Goal: Information Seeking & Learning: Check status

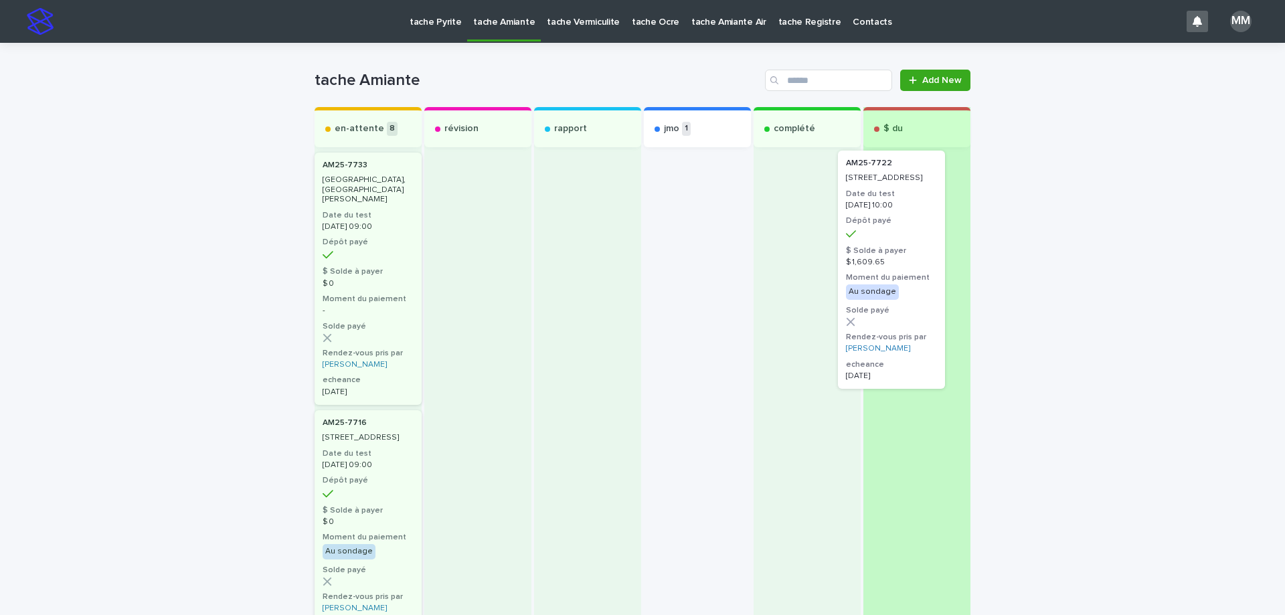
drag, startPoint x: 691, startPoint y: 187, endPoint x: 953, endPoint y: 186, distance: 262.4
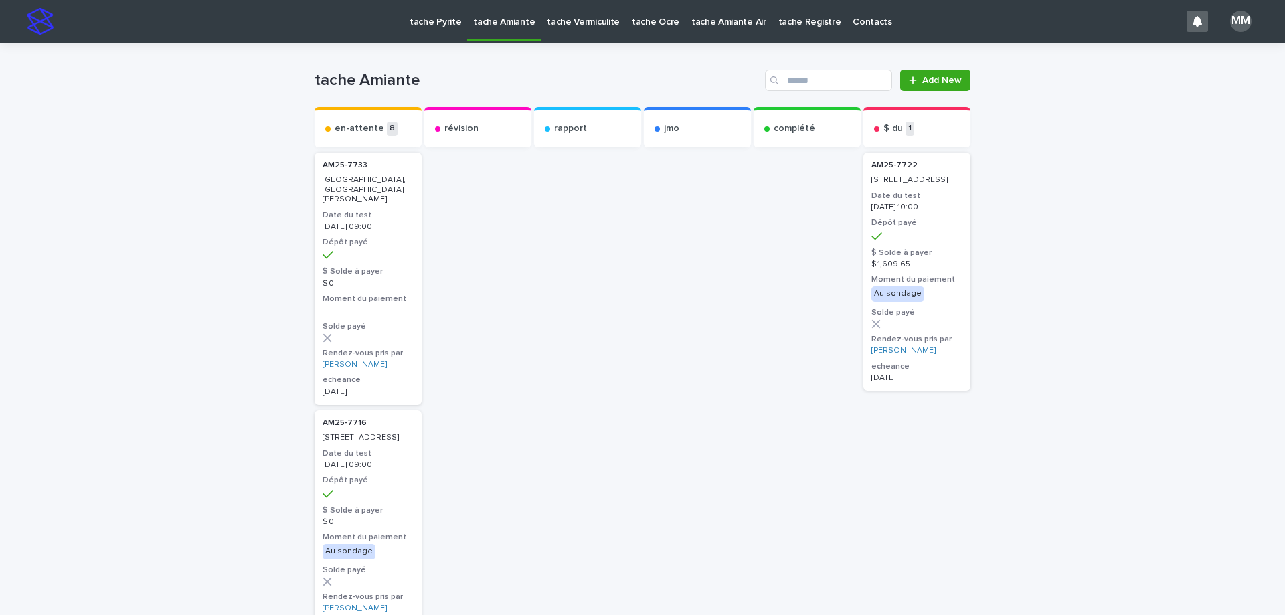
click at [562, 30] on link "tache Vermiculite" at bounding box center [583, 21] width 85 height 42
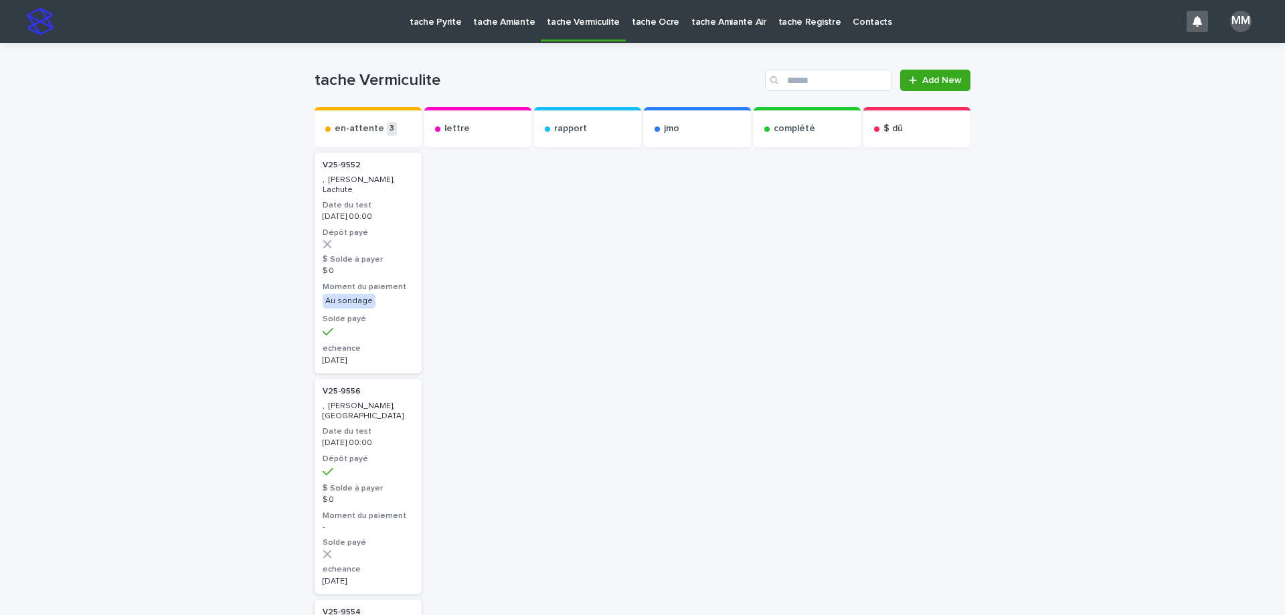
click at [485, 15] on p "tache Amiante" at bounding box center [504, 14] width 62 height 28
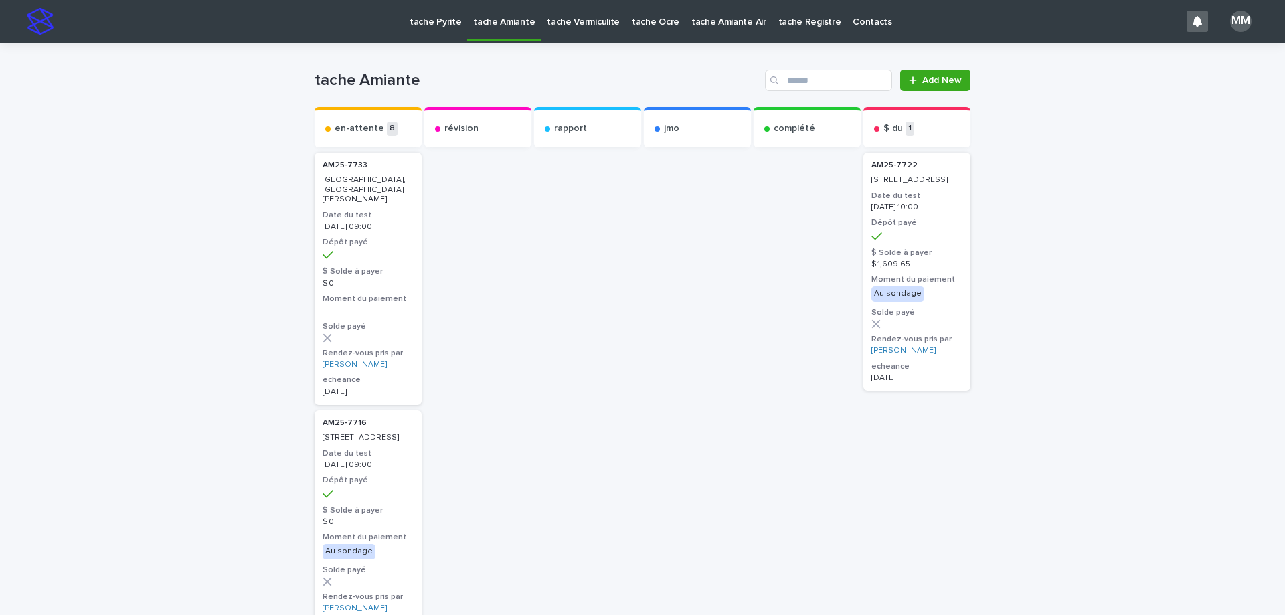
click at [418, 20] on p "tache Pyrite" at bounding box center [436, 14] width 52 height 28
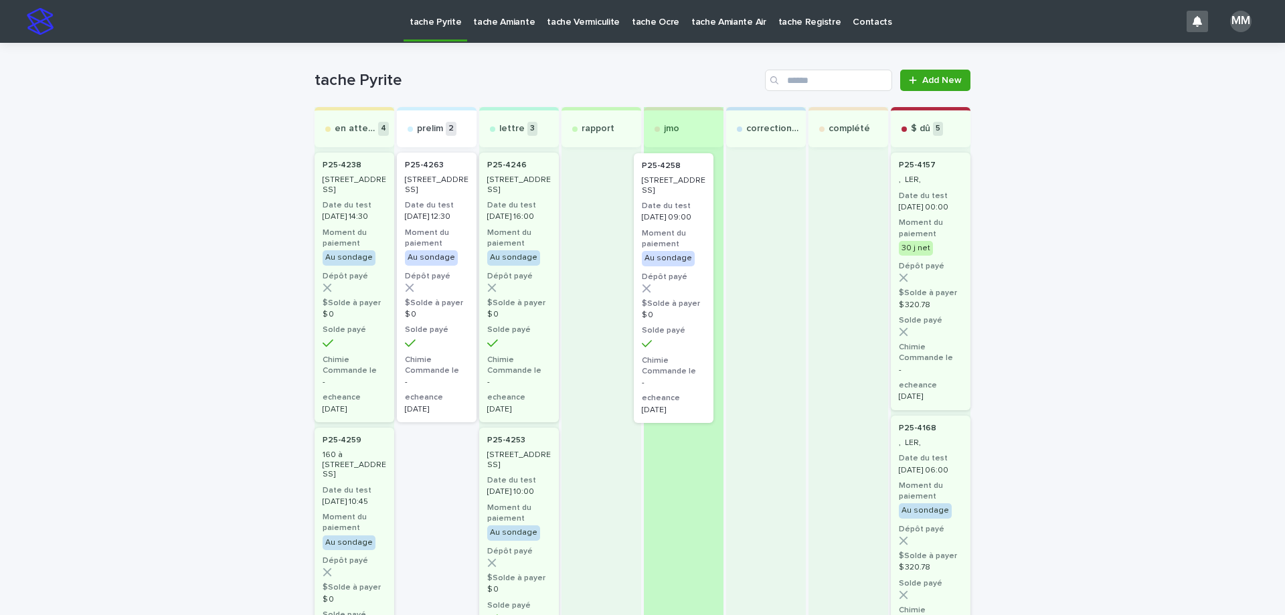
drag, startPoint x: 421, startPoint y: 179, endPoint x: 667, endPoint y: 181, distance: 246.4
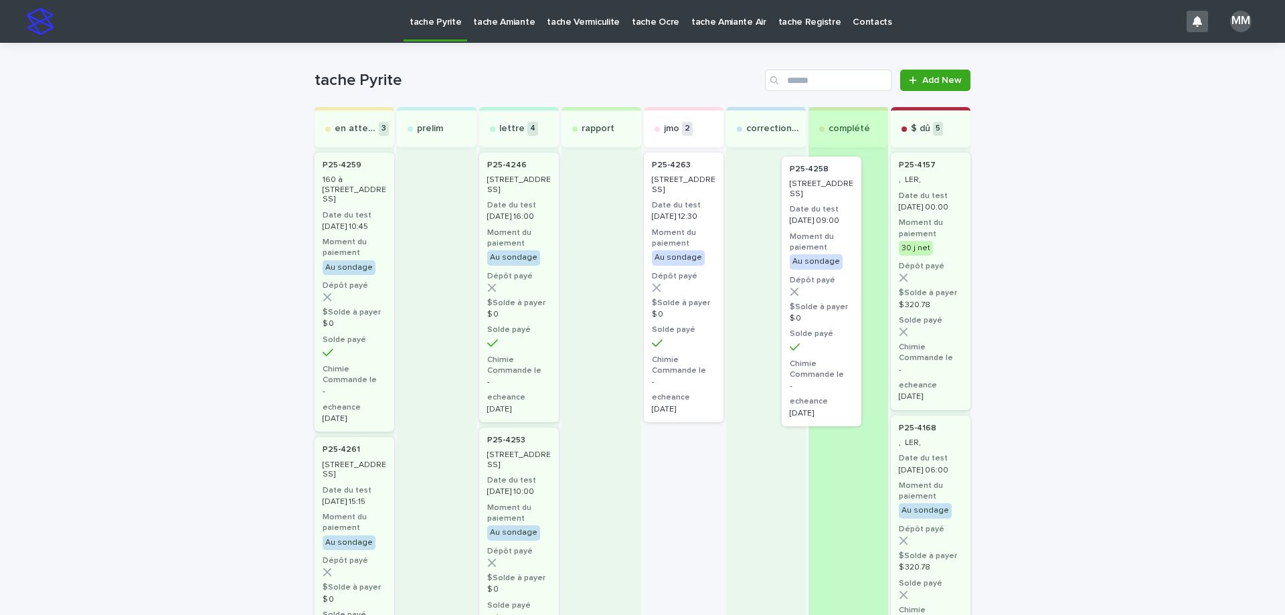
drag, startPoint x: 670, startPoint y: 195, endPoint x: 827, endPoint y: 202, distance: 157.5
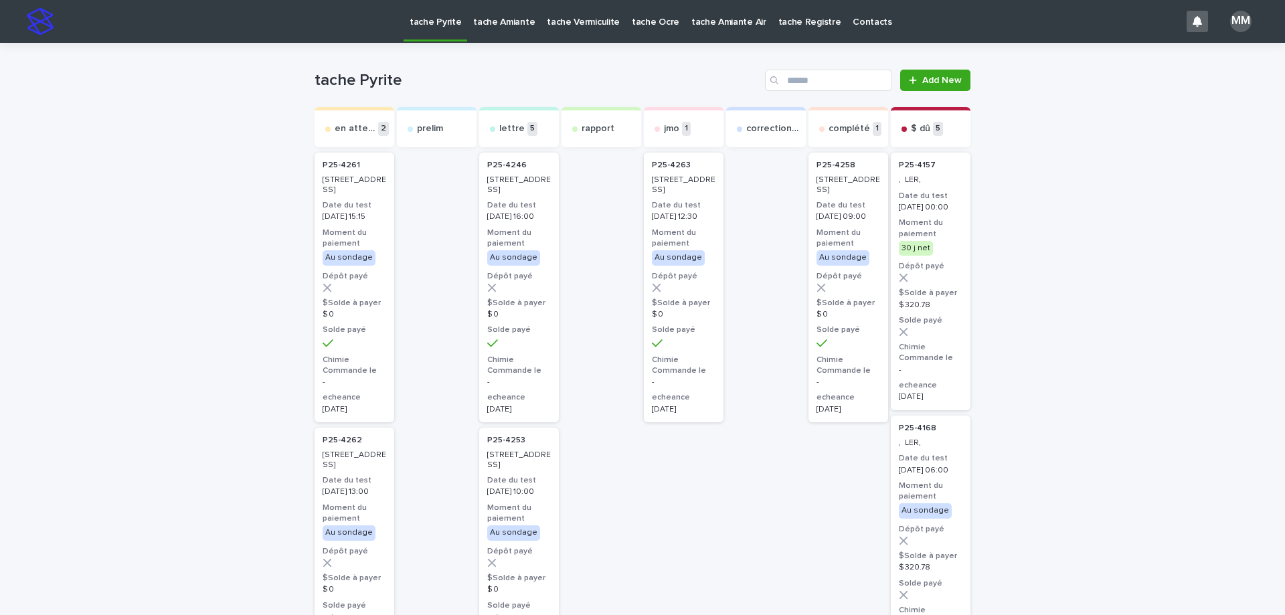
click at [493, 24] on p "tache Amiante" at bounding box center [504, 14] width 62 height 28
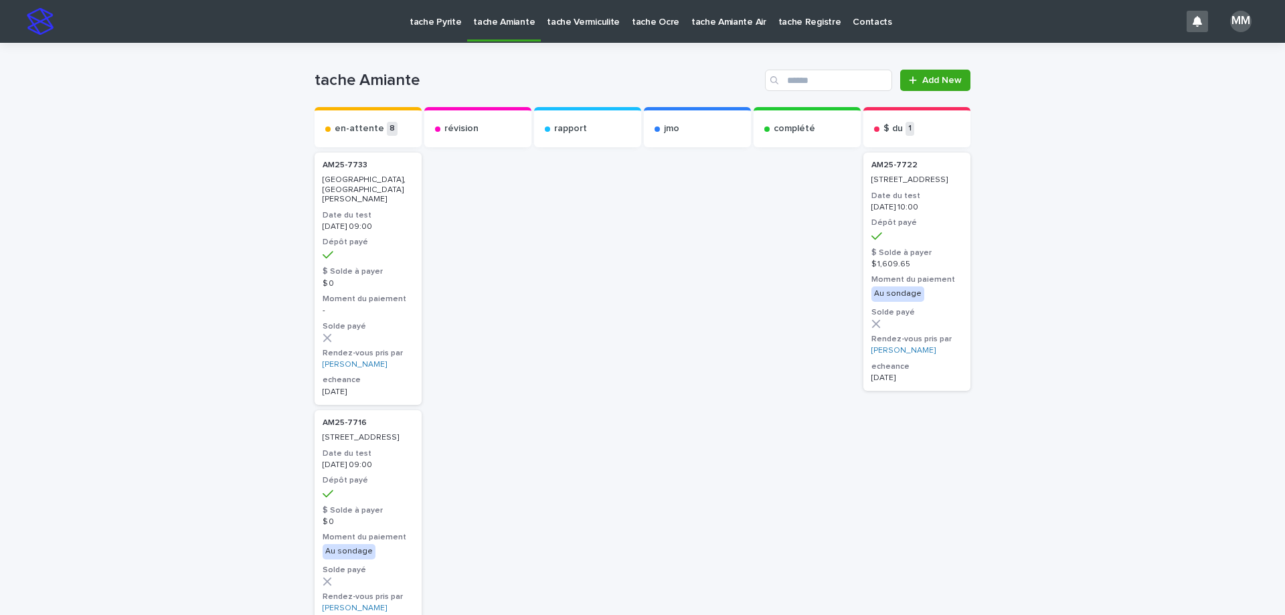
click at [562, 13] on p "tache Vermiculite" at bounding box center [583, 14] width 73 height 28
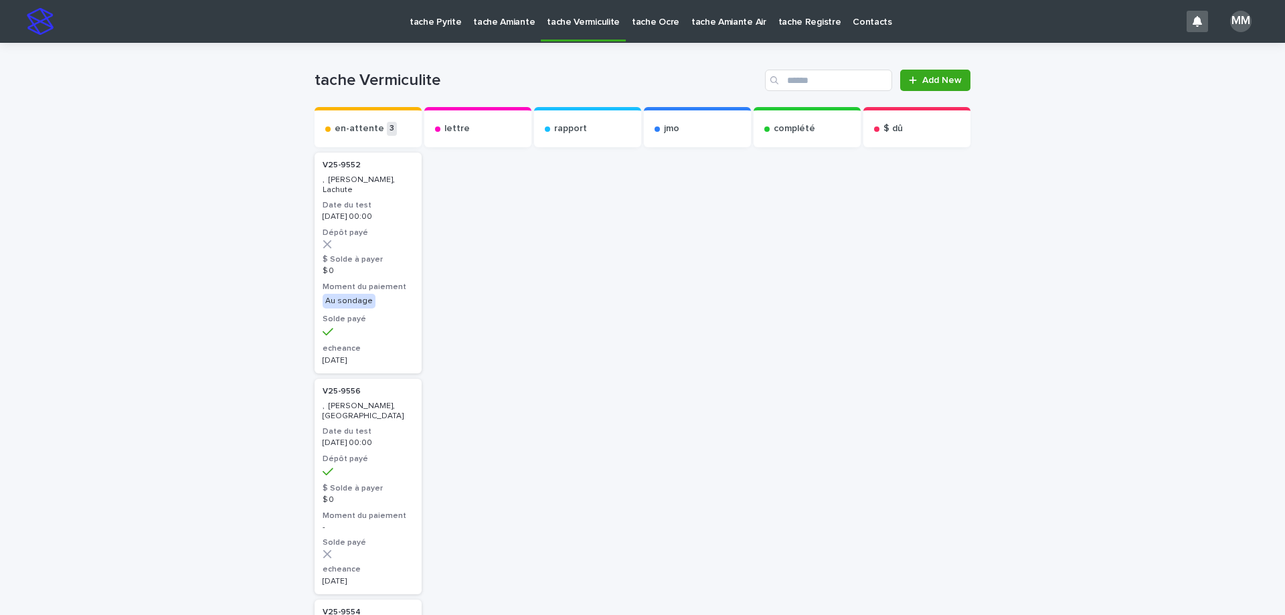
click at [939, 251] on div at bounding box center [917, 517] width 107 height 734
click at [435, 13] on p "tache Pyrite" at bounding box center [436, 14] width 52 height 28
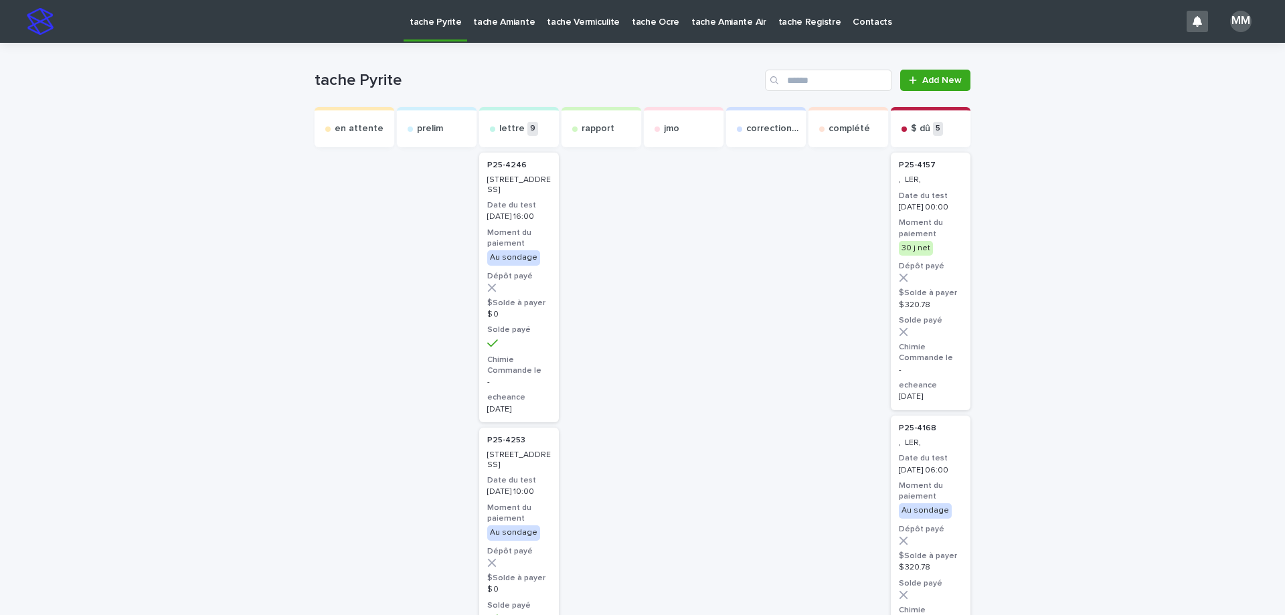
click at [533, 203] on h3 "Date du test" at bounding box center [519, 205] width 64 height 11
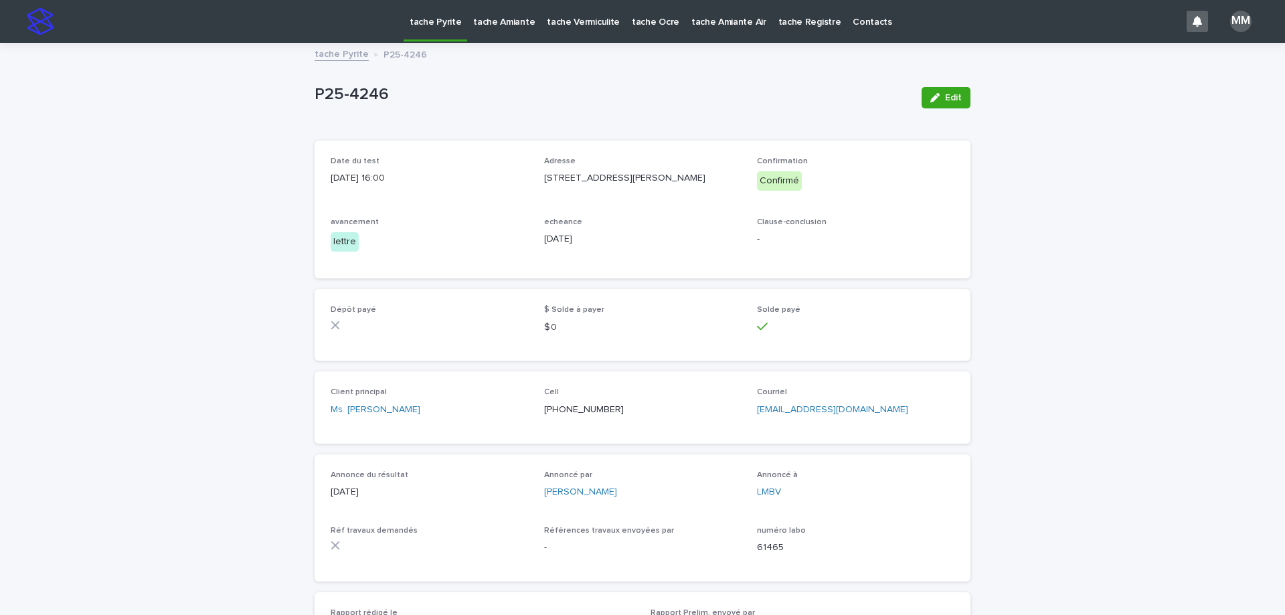
click at [340, 54] on link "tache Pyrite" at bounding box center [342, 53] width 54 height 15
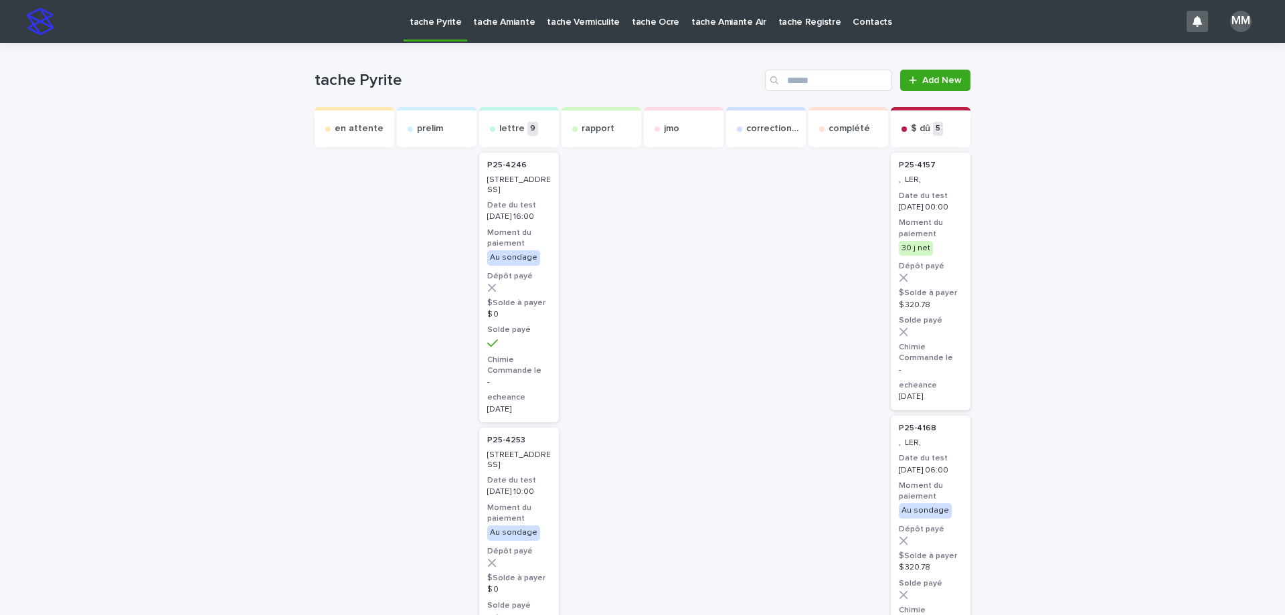
click at [522, 503] on h3 "Moment du paiement" at bounding box center [519, 513] width 64 height 21
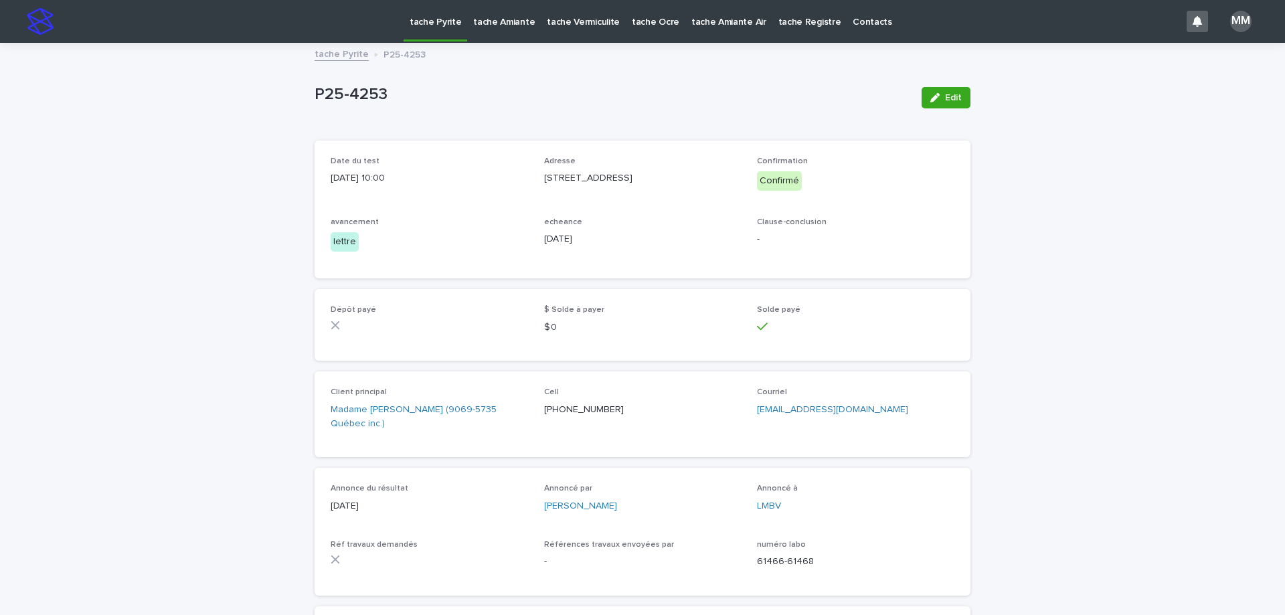
click at [343, 50] on link "tache Pyrite" at bounding box center [342, 53] width 54 height 15
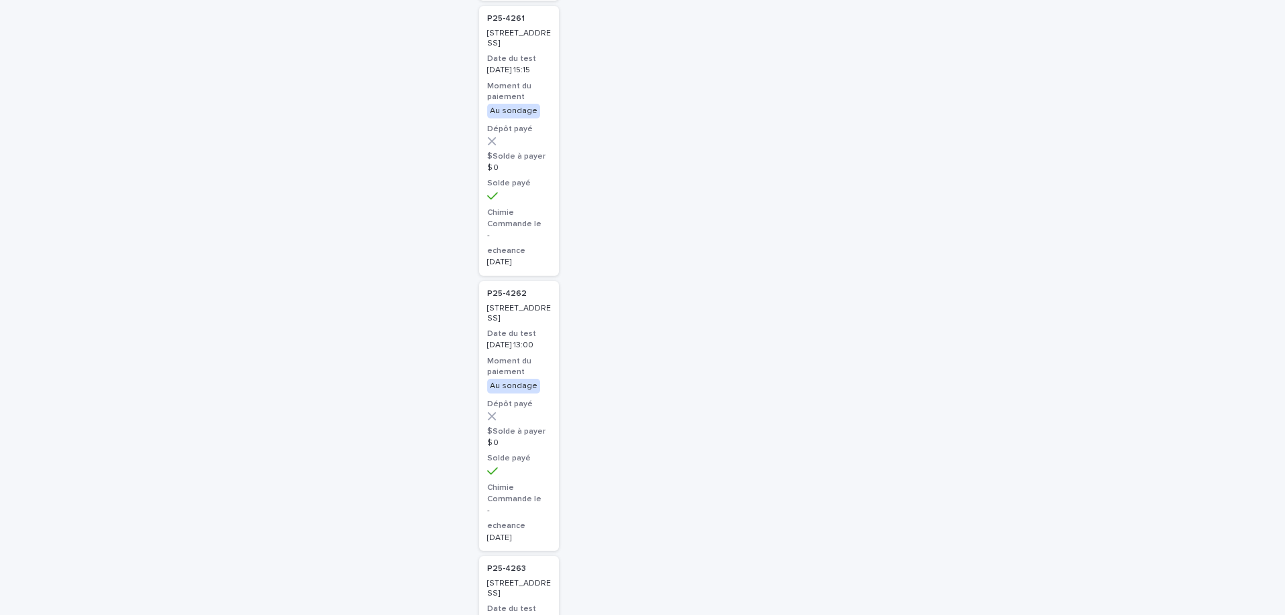
scroll to position [2225, 0]
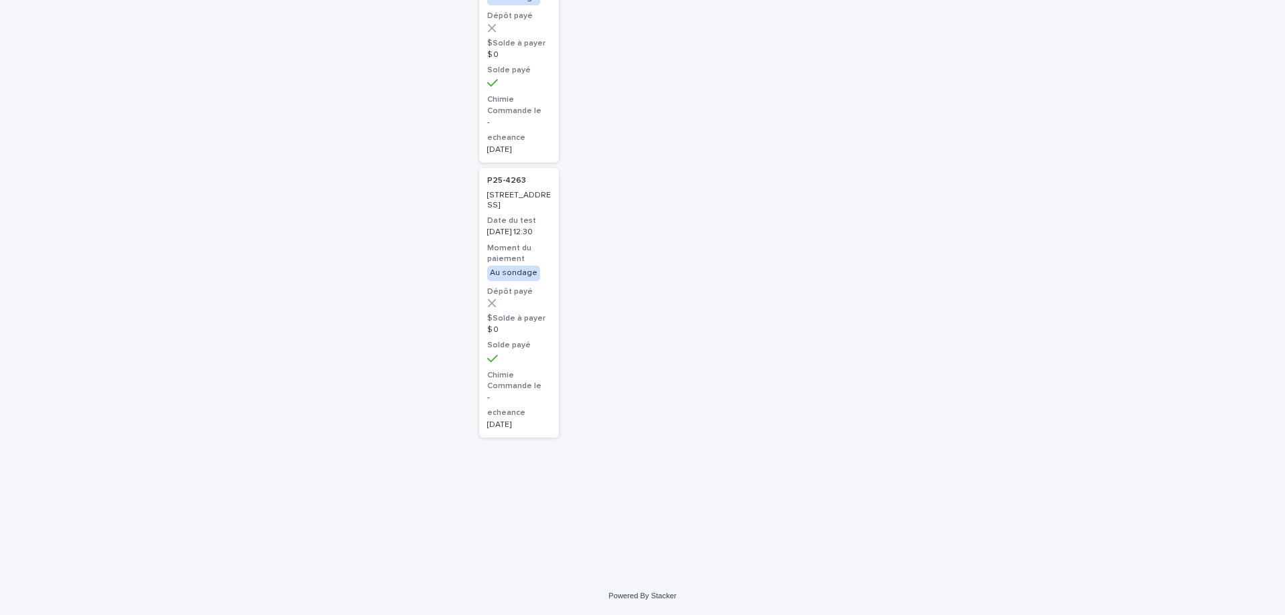
click at [534, 215] on div "P25-4263 3119, avenue Malo, Brossard Date du test 2025-08-13 12:30 Moment du pa…" at bounding box center [519, 303] width 80 height 270
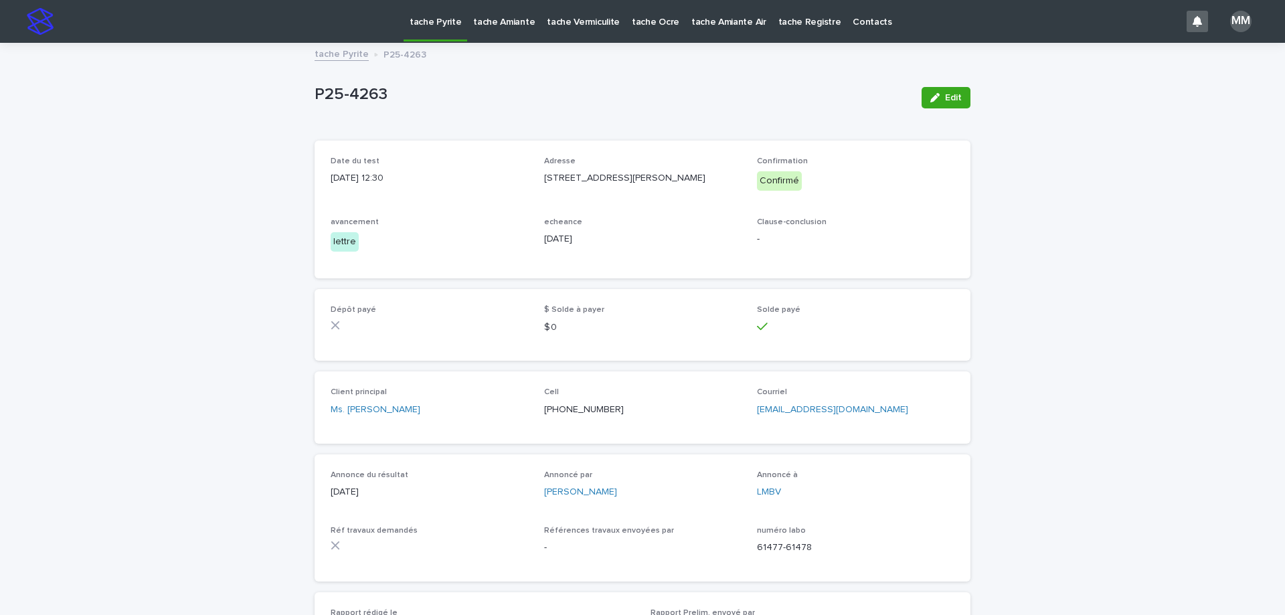
click at [341, 48] on link "tache Pyrite" at bounding box center [342, 53] width 54 height 15
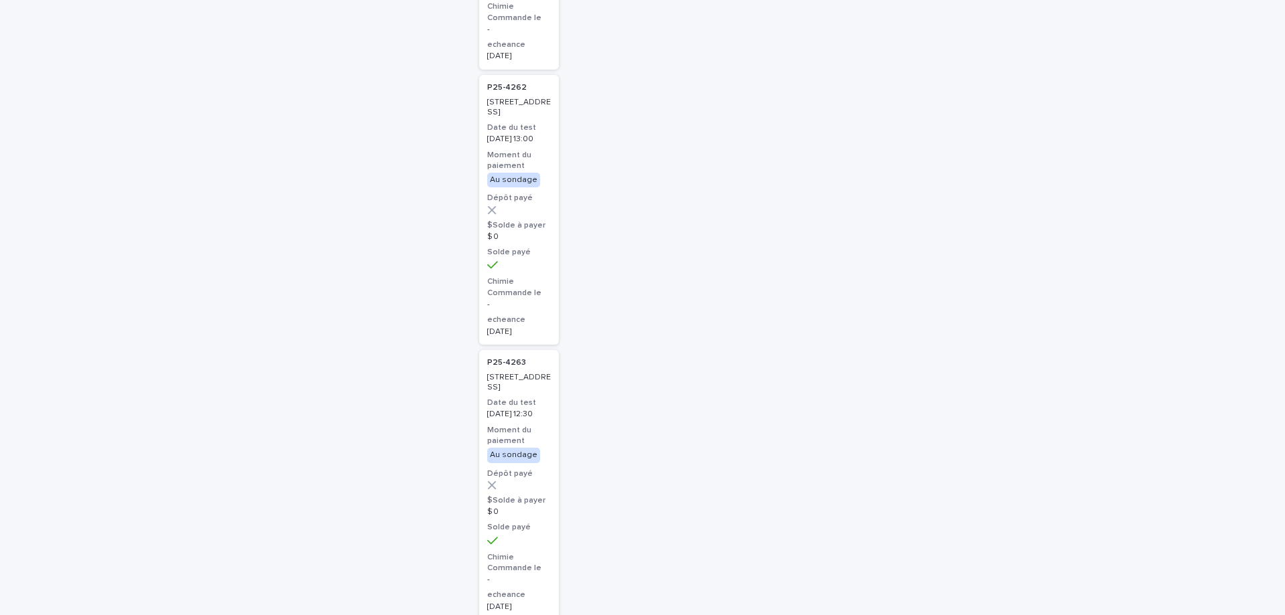
scroll to position [2225, 0]
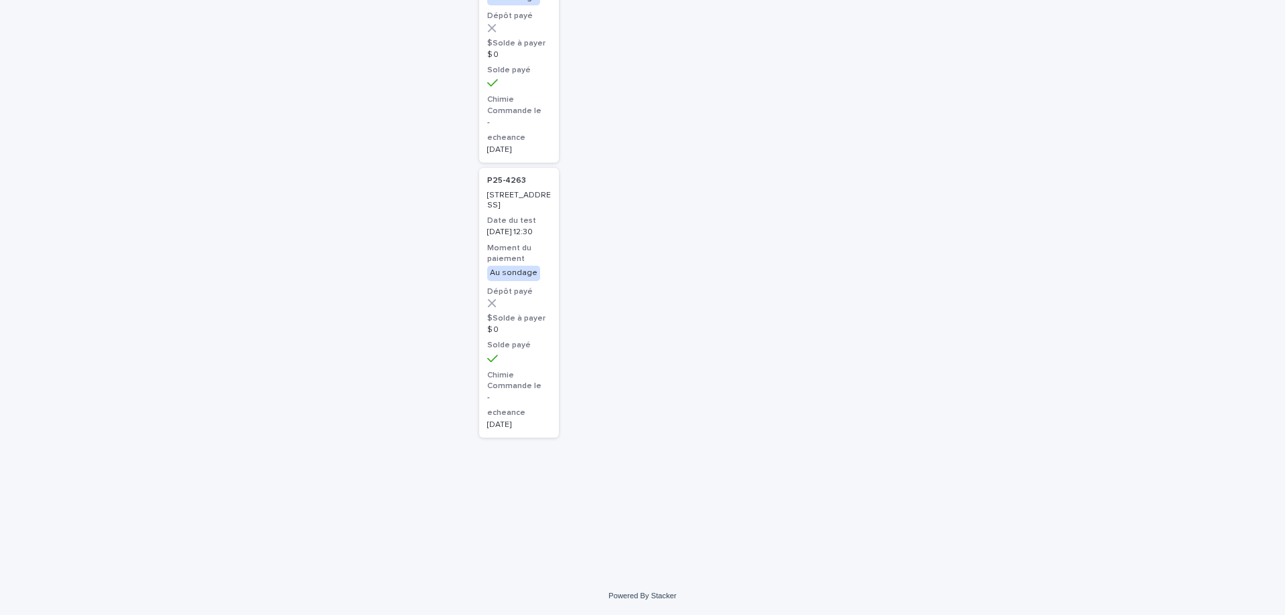
click at [545, 224] on h3 "Date du test" at bounding box center [519, 221] width 64 height 11
